Goal: Information Seeking & Learning: Learn about a topic

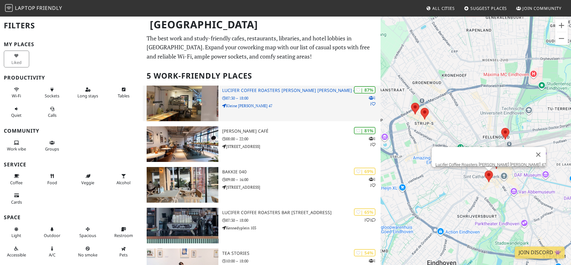
click at [242, 107] on p "Kleine [PERSON_NAME] 47" at bounding box center [301, 106] width 159 height 6
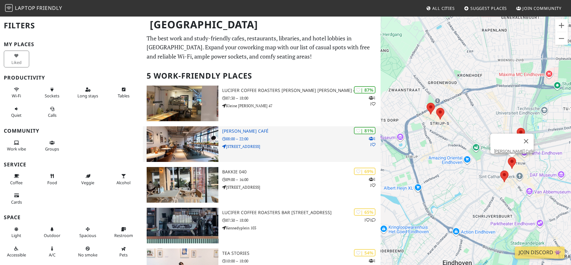
click at [237, 146] on p "[STREET_ADDRESS]" at bounding box center [301, 146] width 159 height 6
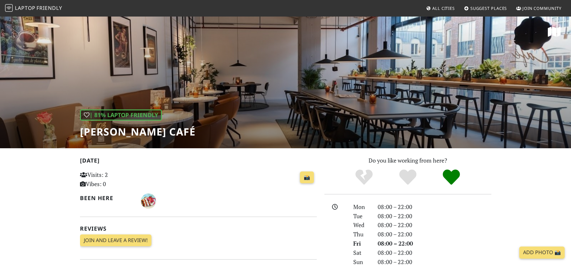
click at [254, 102] on div "| 81% Laptop Friendly Douwe Egberts Café" at bounding box center [285, 82] width 571 height 132
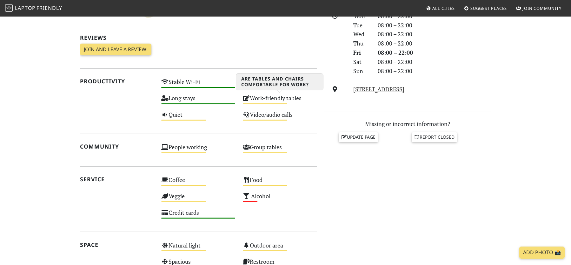
scroll to position [193, 0]
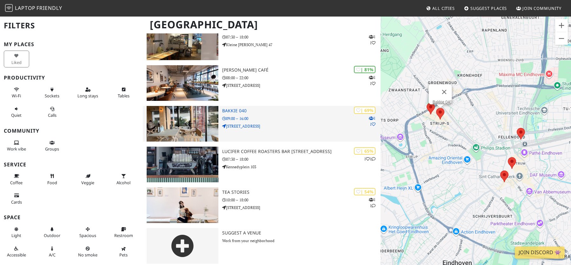
scroll to position [61, 0]
